Goal: Transaction & Acquisition: Book appointment/travel/reservation

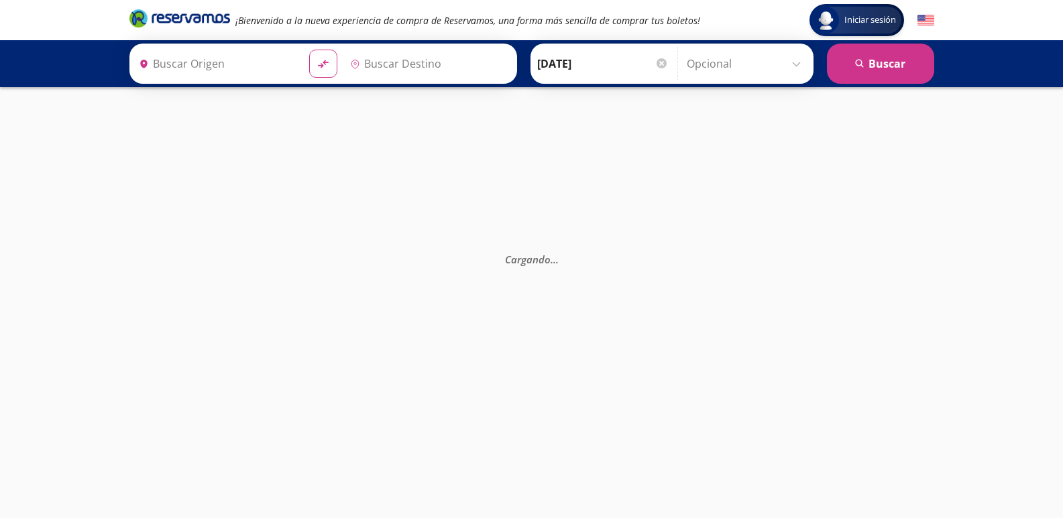
type input "[GEOGRAPHIC_DATA], [GEOGRAPHIC_DATA]"
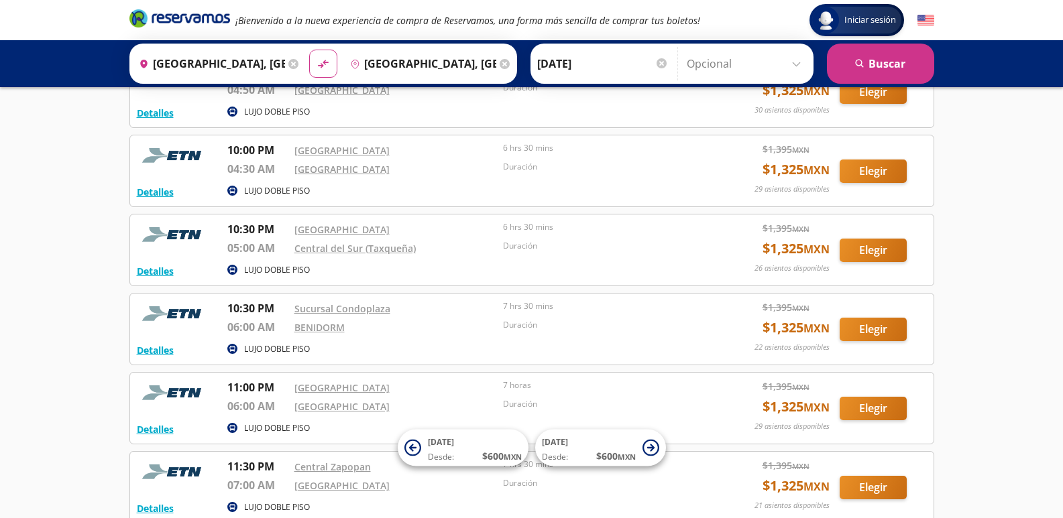
scroll to position [805, 0]
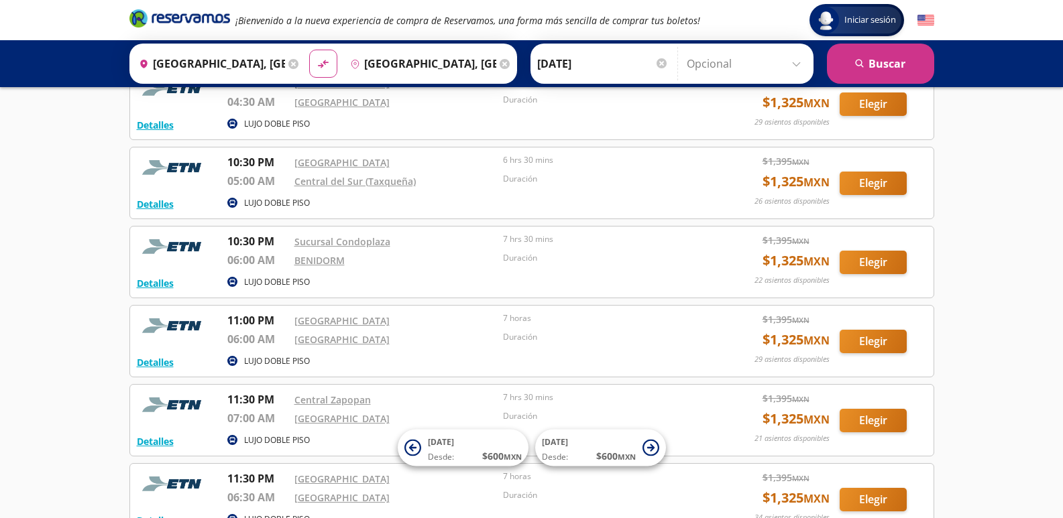
click at [429, 329] on div "[GEOGRAPHIC_DATA]" at bounding box center [395, 322] width 203 height 19
click at [865, 337] on button "Elegir" at bounding box center [873, 341] width 67 height 23
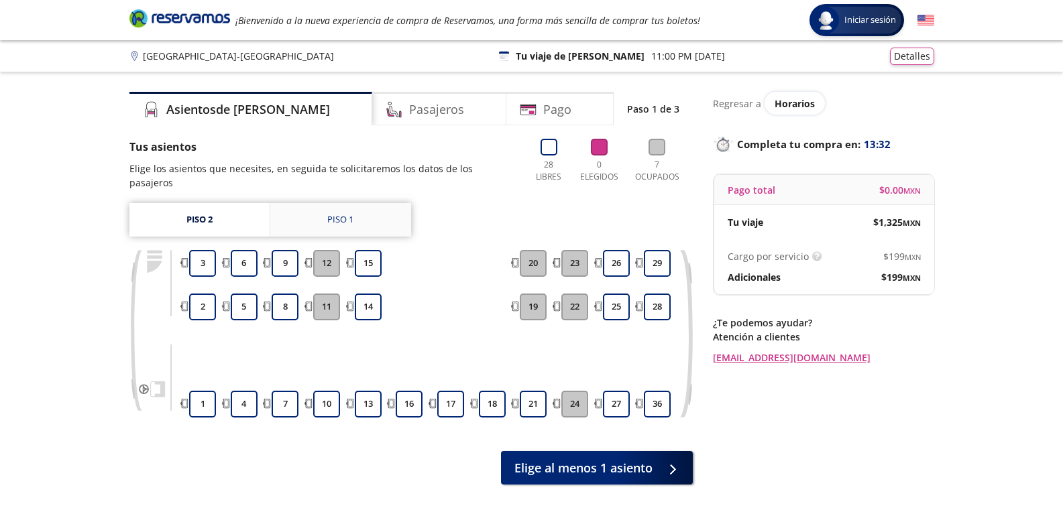
click at [377, 208] on link "Piso 1" at bounding box center [340, 220] width 141 height 34
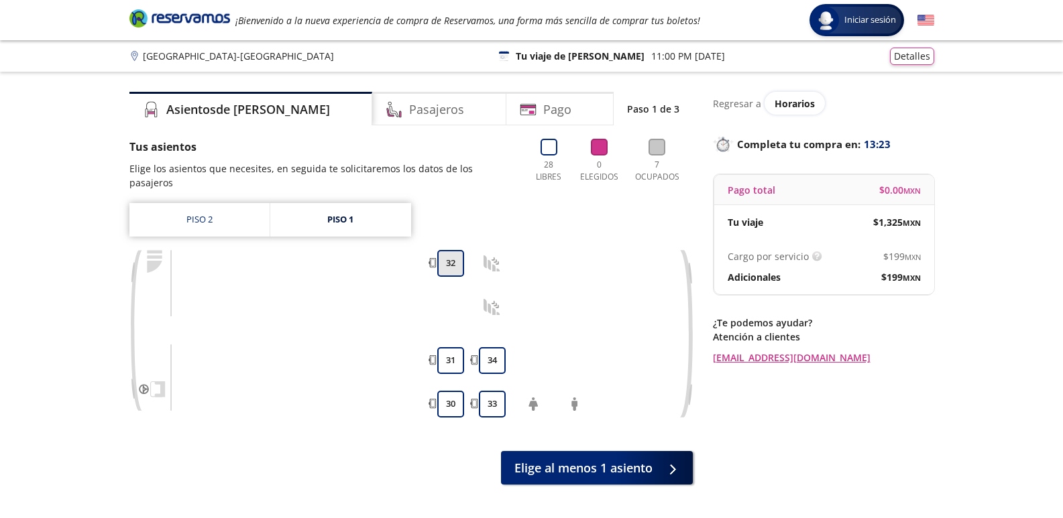
click at [455, 250] on button "32" at bounding box center [450, 263] width 27 height 27
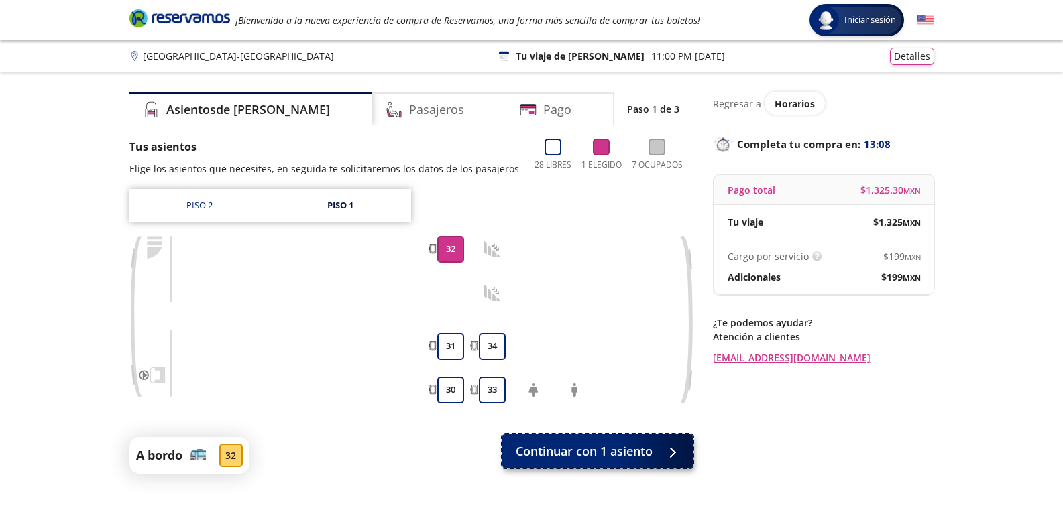
click at [586, 454] on span "Continuar con 1 asiento" at bounding box center [584, 452] width 137 height 18
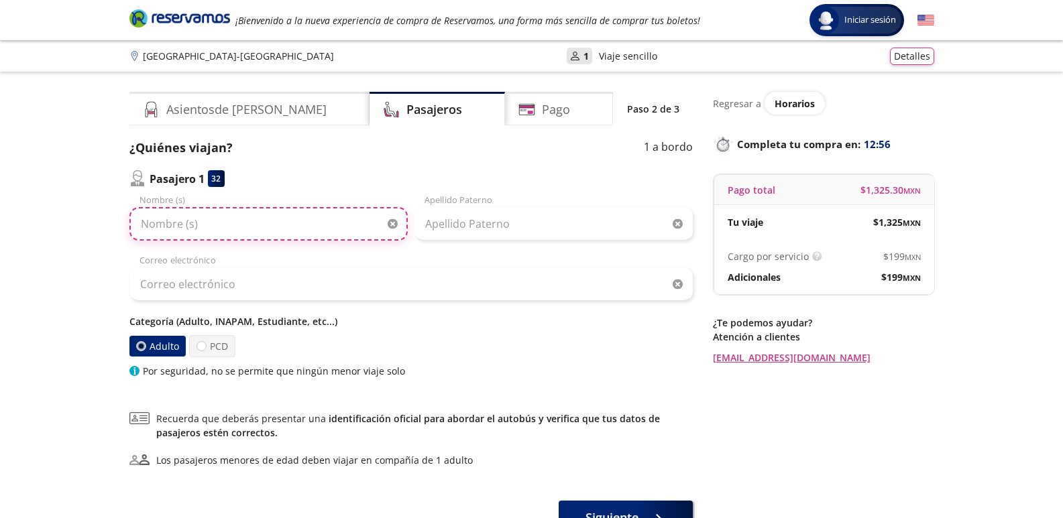
click at [313, 231] on input "Nombre (s)" at bounding box center [268, 224] width 278 height 34
type input "[PERSON_NAME]"
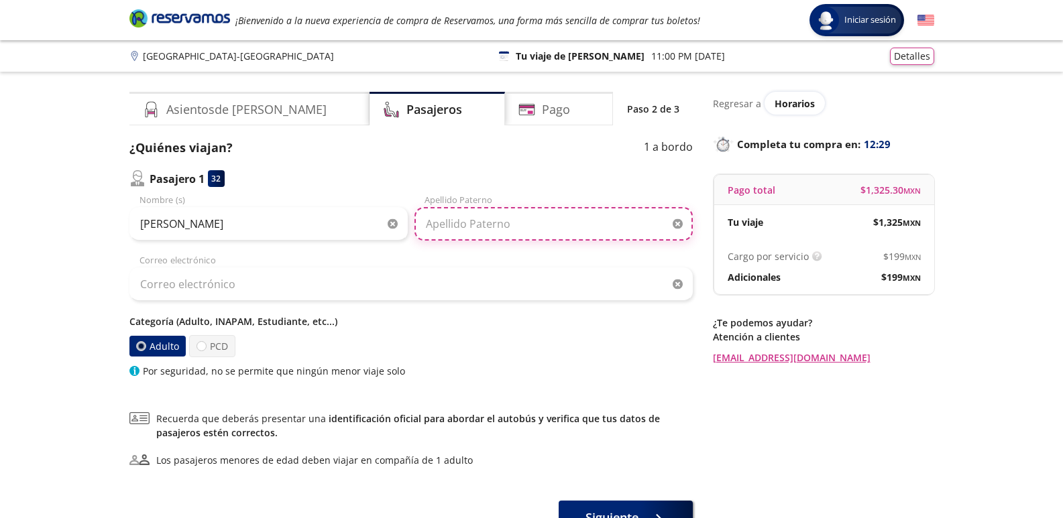
click at [538, 225] on input "Apellido Paterno" at bounding box center [553, 224] width 278 height 34
type input "[PERSON_NAME]"
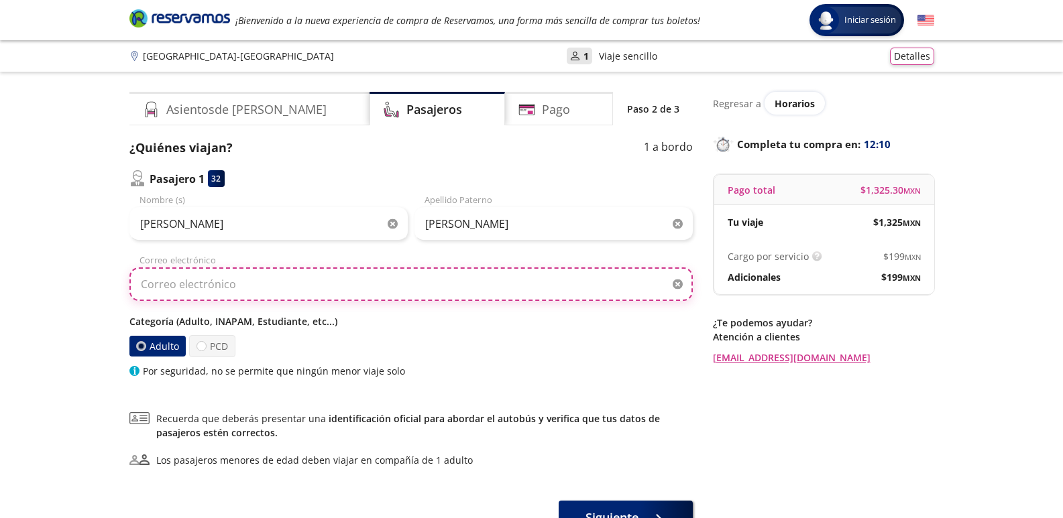
click at [307, 291] on input "Correo electrónico" at bounding box center [410, 285] width 563 height 34
click at [525, 291] on input "[EMAIL_ADDRESS][DOMAIN_NAME]" at bounding box center [410, 285] width 563 height 34
type input "[EMAIL_ADDRESS][DOMAIN_NAME]"
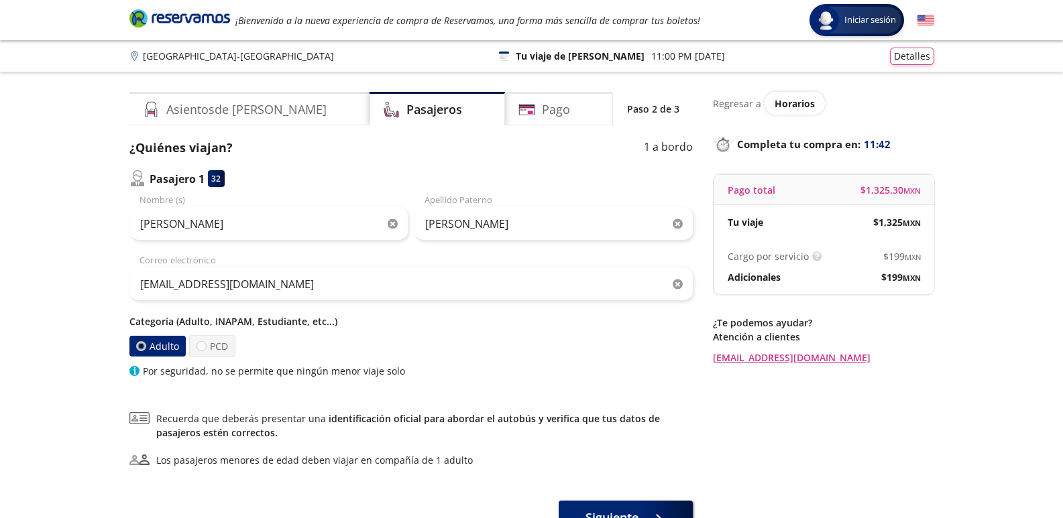
click at [176, 351] on label "Adulto" at bounding box center [157, 346] width 56 height 21
click at [145, 351] on input "Adulto" at bounding box center [140, 346] width 9 height 9
click at [176, 349] on label "Adulto" at bounding box center [157, 346] width 56 height 21
click at [145, 349] on input "Adulto" at bounding box center [140, 346] width 9 height 9
click at [176, 349] on label "Adulto" at bounding box center [157, 346] width 56 height 21
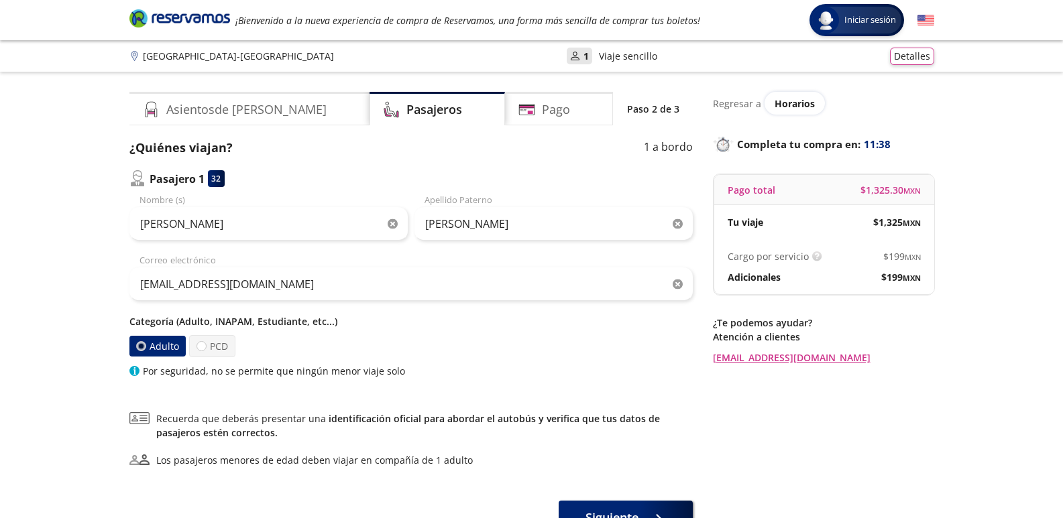
click at [145, 349] on input "Adulto" at bounding box center [140, 346] width 9 height 9
click at [199, 347] on div at bounding box center [202, 346] width 10 height 10
click at [199, 347] on input "PCD" at bounding box center [201, 346] width 9 height 9
radio input "true"
click at [151, 345] on label "Adulto" at bounding box center [158, 346] width 59 height 23
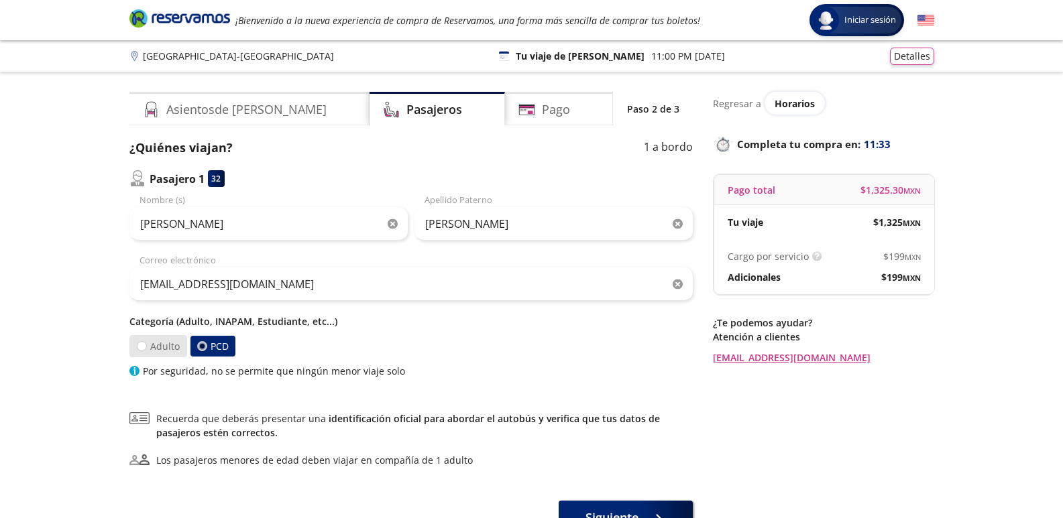
click at [146, 345] on input "Adulto" at bounding box center [141, 346] width 9 height 9
radio input "true"
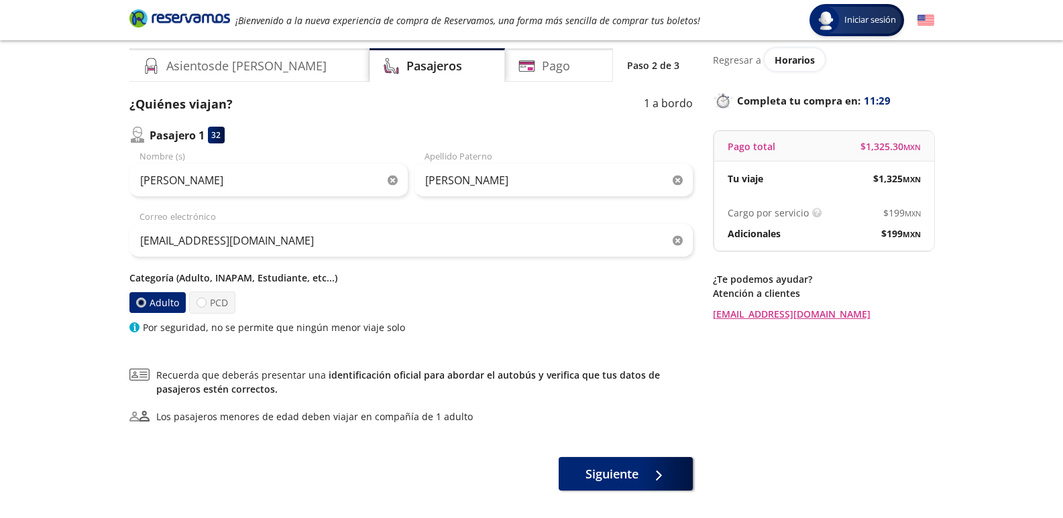
scroll to position [67, 0]
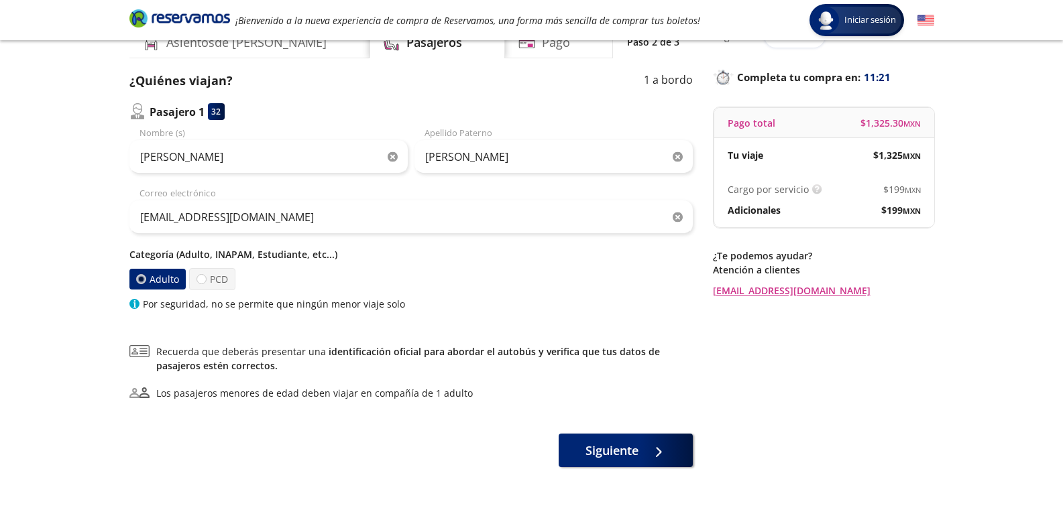
click at [233, 252] on p "Categoría (Adulto, INAPAM, Estudiante, etc...)" at bounding box center [410, 254] width 563 height 14
click at [146, 283] on label "Adulto" at bounding box center [157, 279] width 56 height 21
click at [145, 283] on input "Adulto" at bounding box center [140, 279] width 9 height 9
click at [199, 280] on div at bounding box center [201, 279] width 10 height 10
click at [199, 280] on input "PCD" at bounding box center [201, 279] width 9 height 9
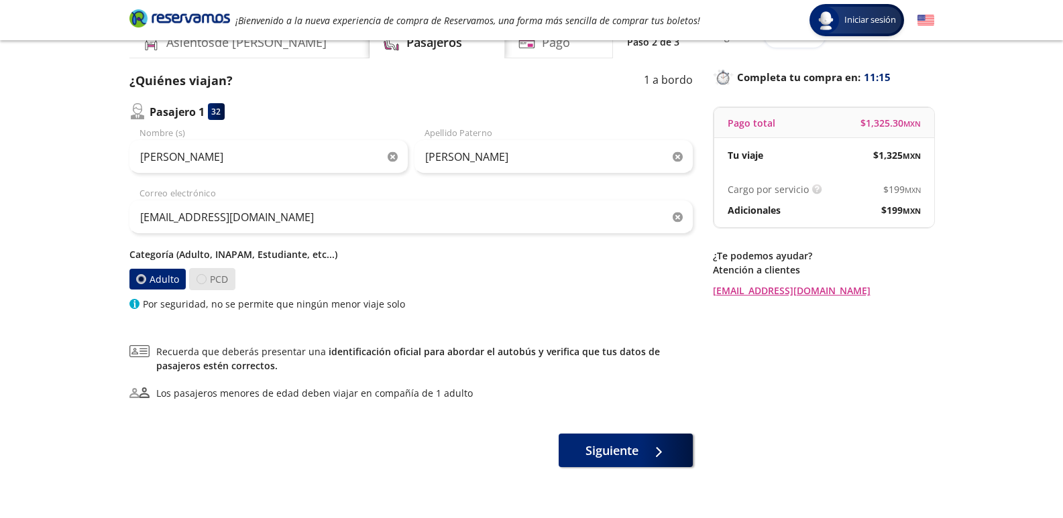
radio input "true"
click at [199, 280] on div at bounding box center [201, 279] width 5 height 5
click at [199, 280] on input "PCD" at bounding box center [201, 279] width 9 height 9
drag, startPoint x: 229, startPoint y: 290, endPoint x: 142, endPoint y: 279, distance: 87.8
click at [142, 279] on div at bounding box center [141, 279] width 10 height 10
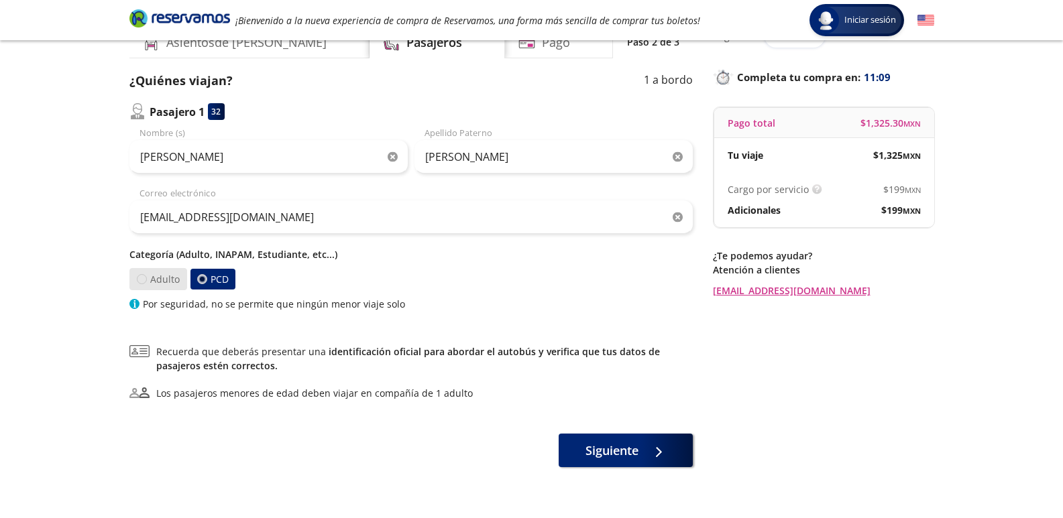
click at [142, 279] on input "Adulto" at bounding box center [141, 279] width 9 height 9
radio input "true"
radio input "false"
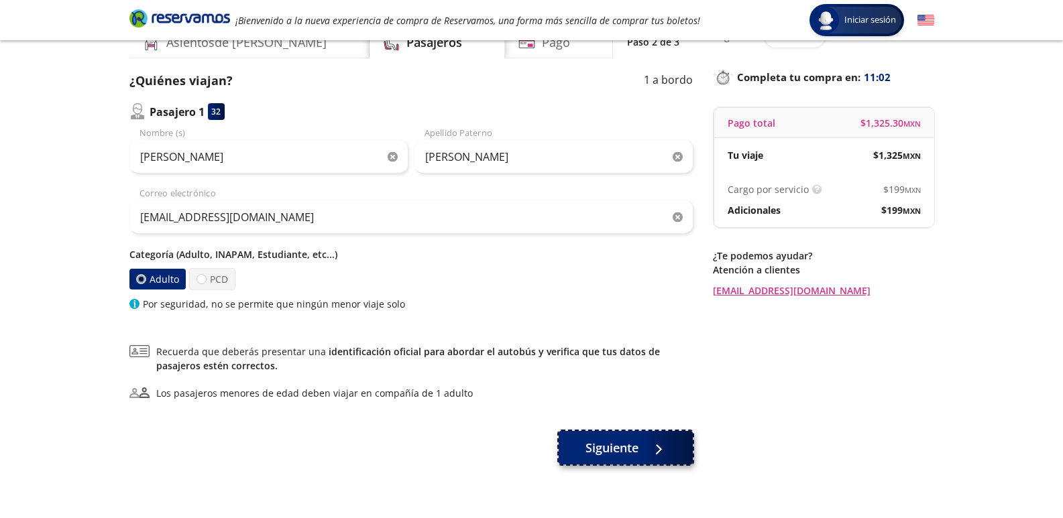
click at [655, 449] on div at bounding box center [655, 448] width 20 height 17
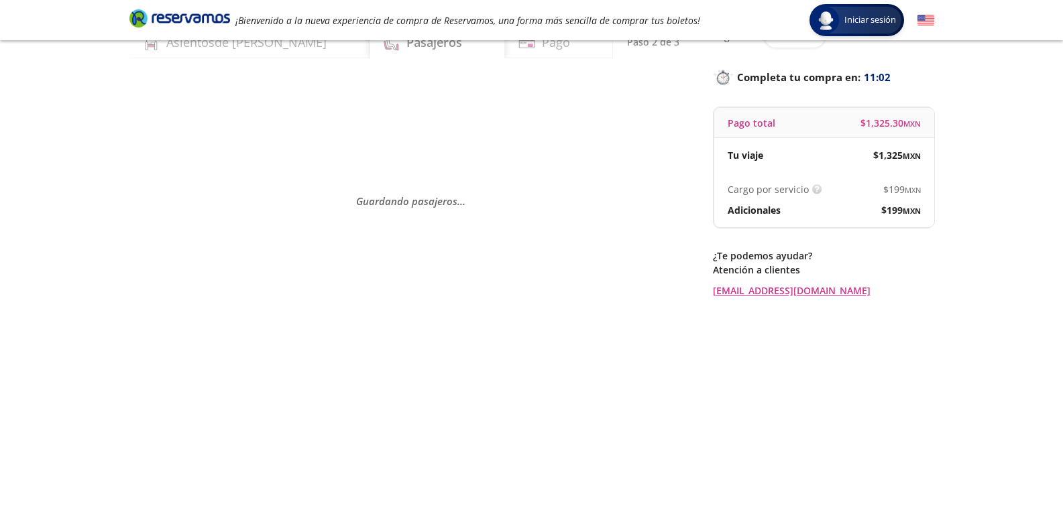
scroll to position [0, 0]
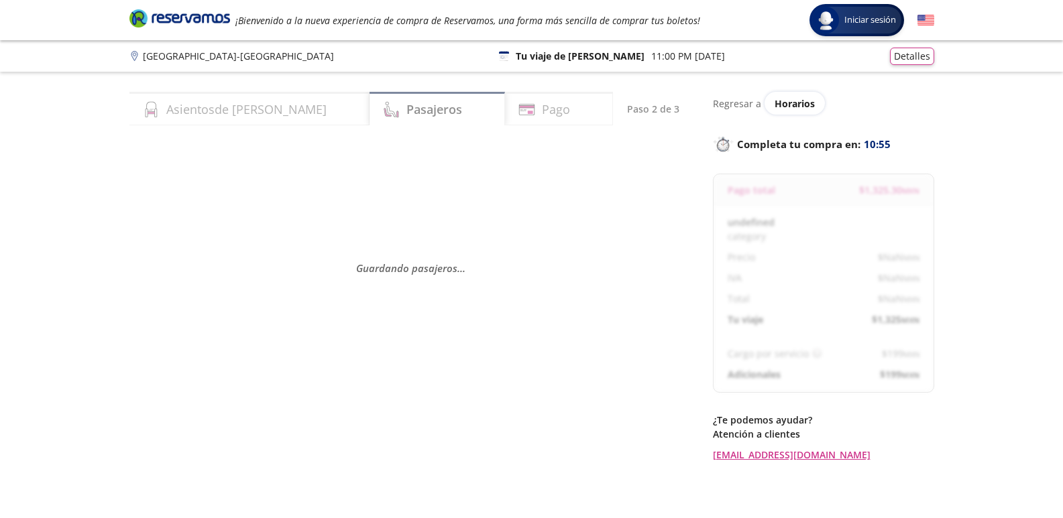
select select "MX"
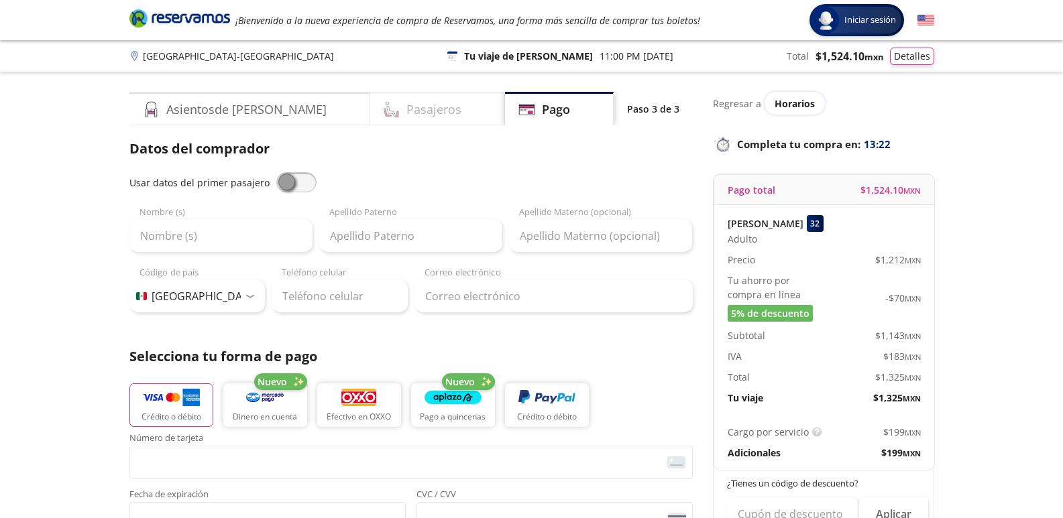
click at [436, 114] on div "Pasajeros" at bounding box center [437, 109] width 135 height 34
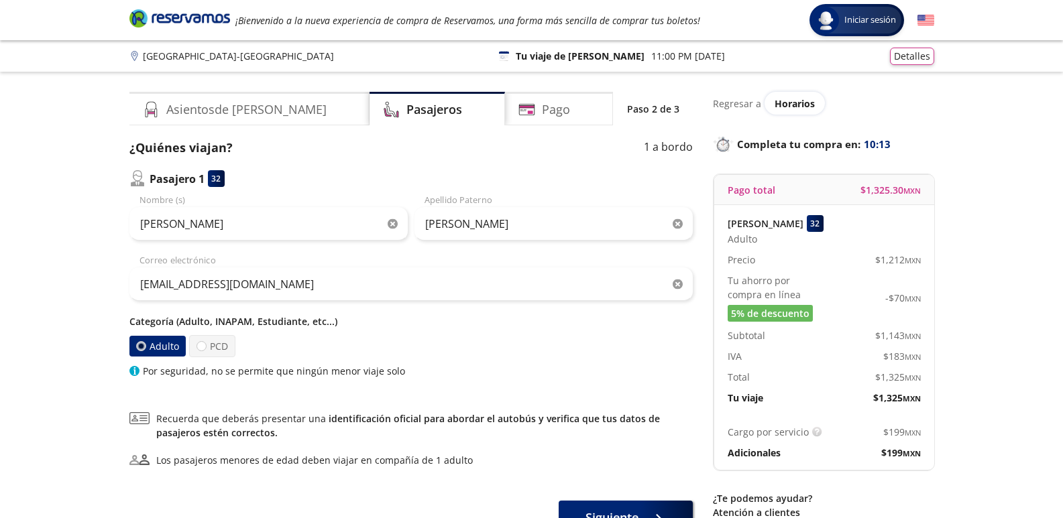
select select "MX"
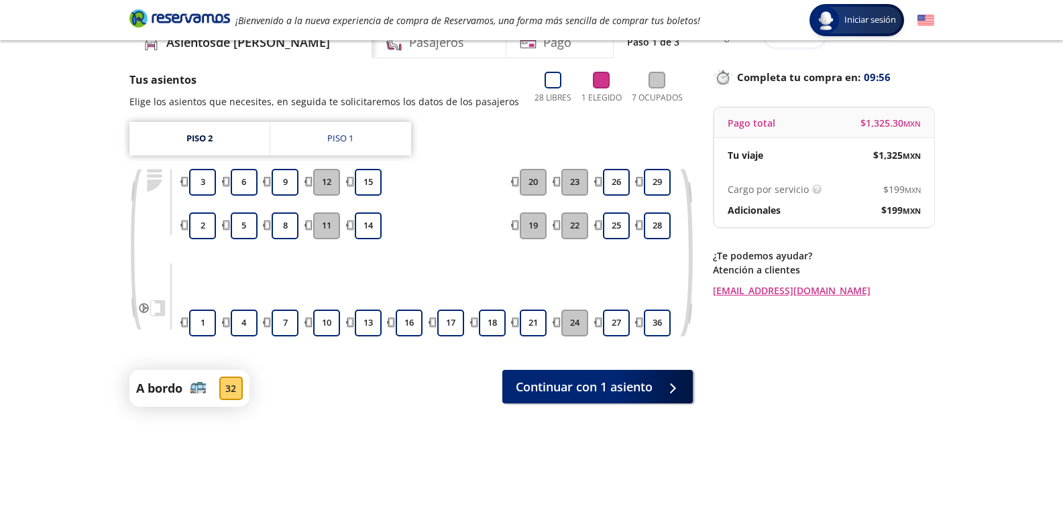
scroll to position [101, 0]
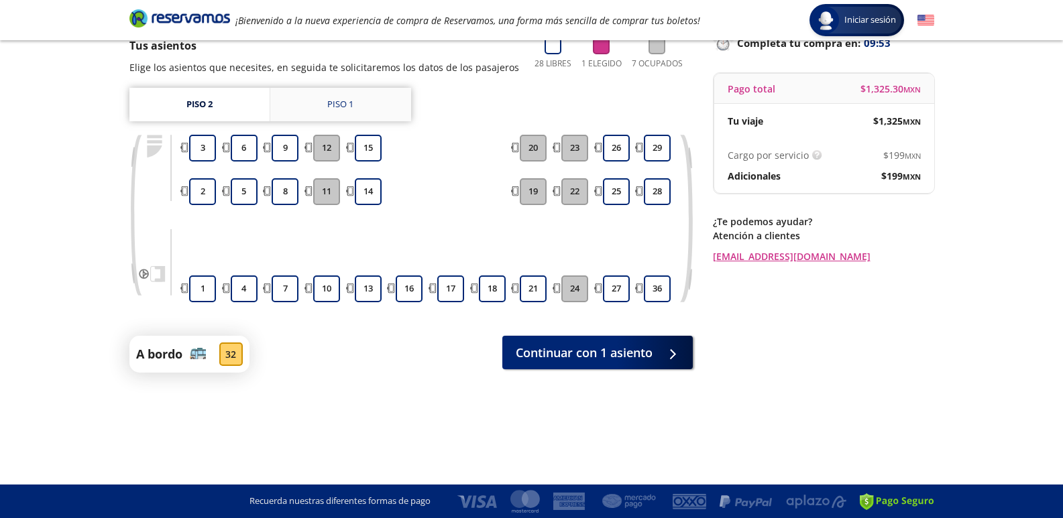
click at [337, 100] on div "Piso 1" at bounding box center [340, 104] width 26 height 13
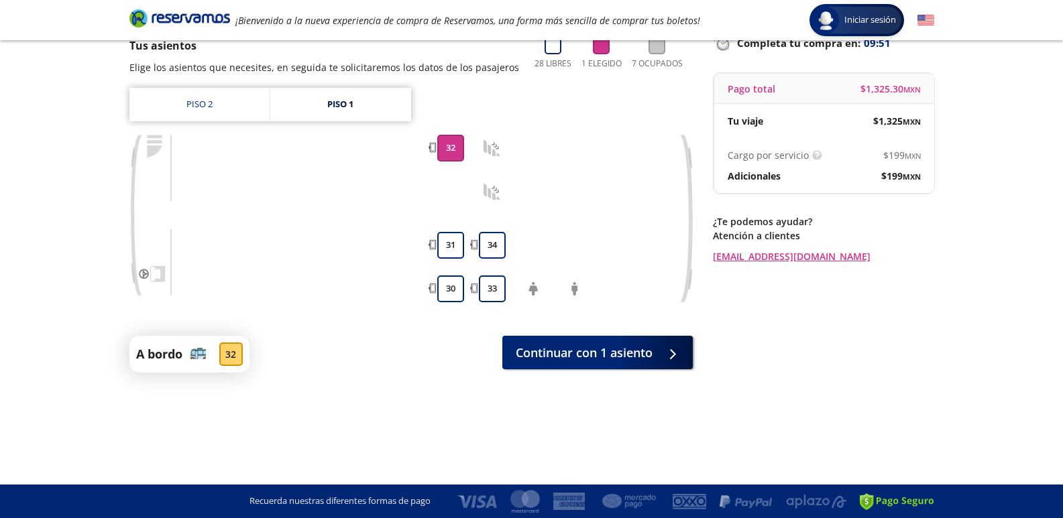
click at [459, 152] on button "32" at bounding box center [450, 148] width 27 height 27
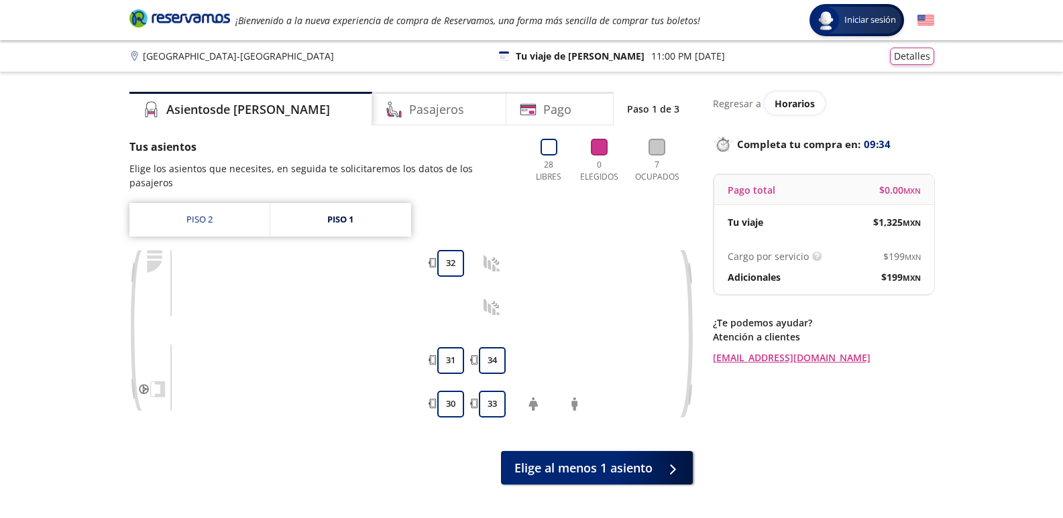
scroll to position [101, 0]
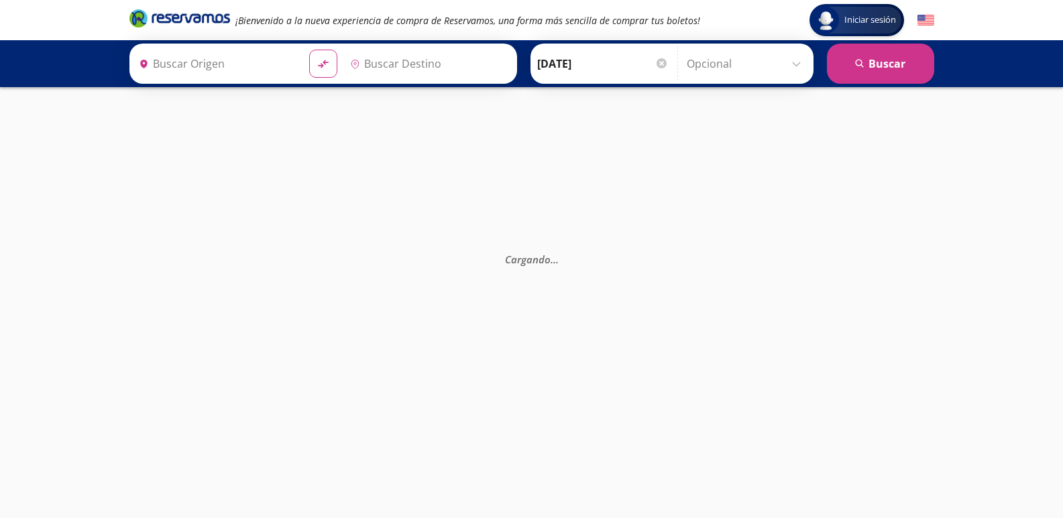
type input "[GEOGRAPHIC_DATA], [GEOGRAPHIC_DATA]"
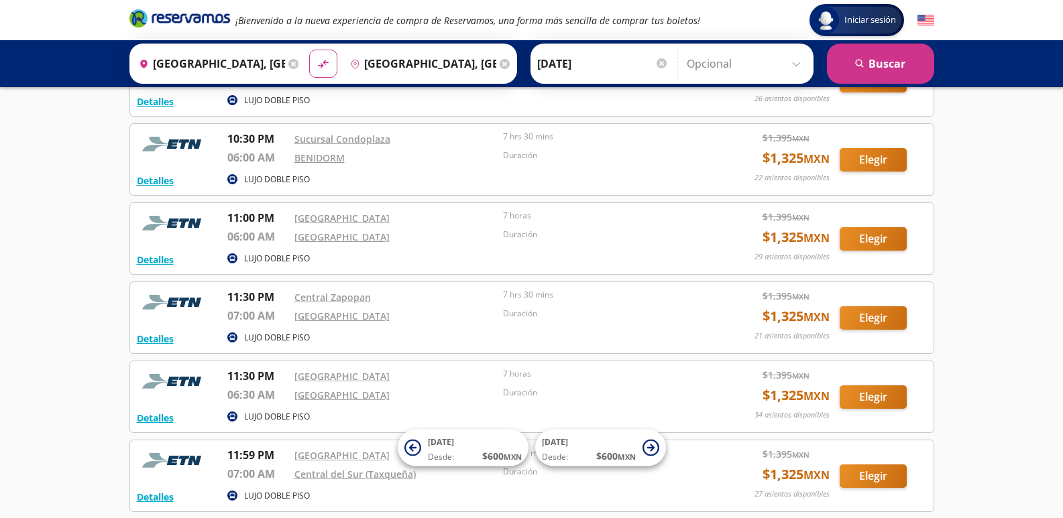
scroll to position [939, 0]
